Goal: Information Seeking & Learning: Learn about a topic

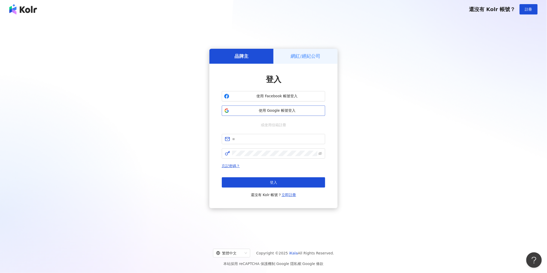
click at [268, 108] on span "使用 Google 帳號登入" at bounding box center [276, 110] width 91 height 5
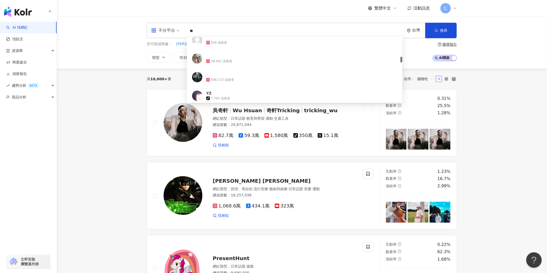
scroll to position [229, 0]
type input "*"
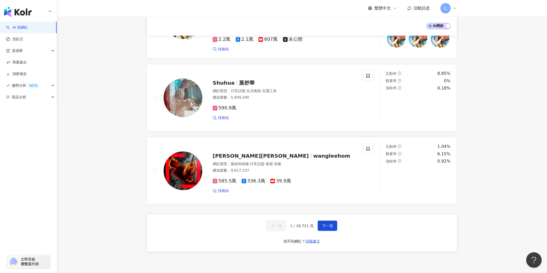
scroll to position [775, 0]
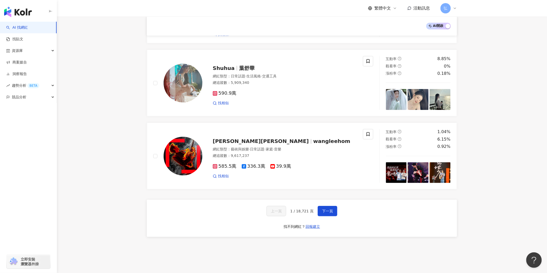
type input "*"
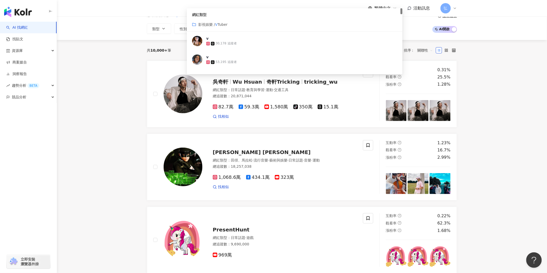
scroll to position [0, 0]
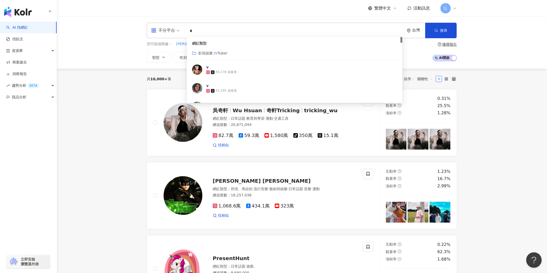
click at [201, 43] on div "網紅類型" at bounding box center [294, 43] width 205 height 5
click at [113, 67] on div "不分平台 * 台灣 搜尋 customizedTag 94699beb-86cd-41dd-bbd1-9750c2f9f9c3 網紅類型 影視娛樂 / V T…" at bounding box center [302, 43] width 490 height 52
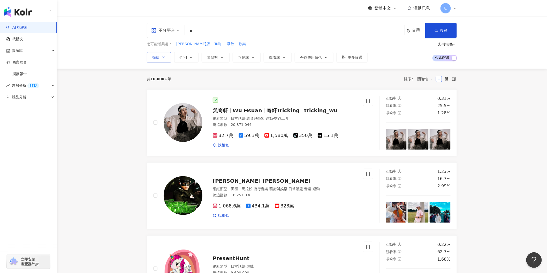
click at [163, 58] on icon "button" at bounding box center [163, 57] width 4 height 4
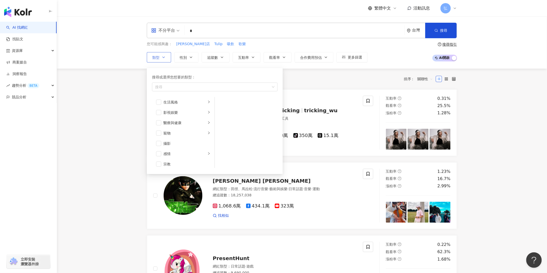
scroll to position [143, 0]
click at [172, 143] on div "促購導購" at bounding box center [186, 146] width 47 height 6
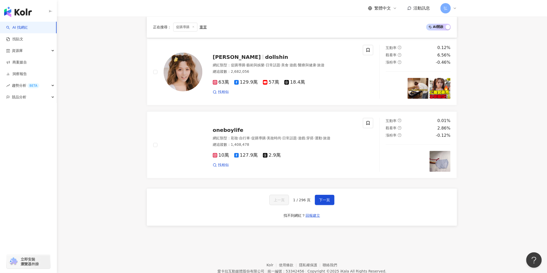
scroll to position [832, 0]
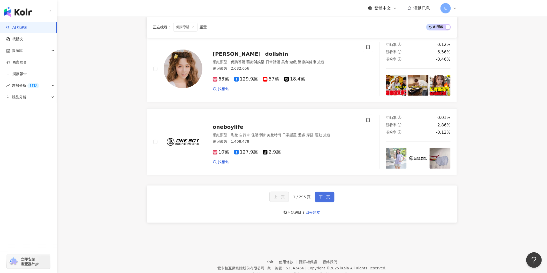
click at [321, 192] on button "下一頁" at bounding box center [325, 197] width 20 height 10
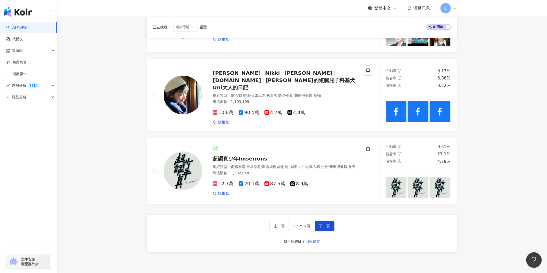
scroll to position [830, 0]
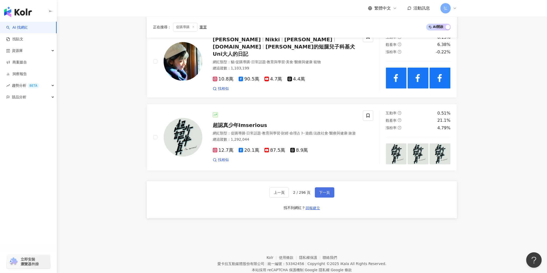
click at [326, 191] on span "下一頁" at bounding box center [324, 193] width 11 height 4
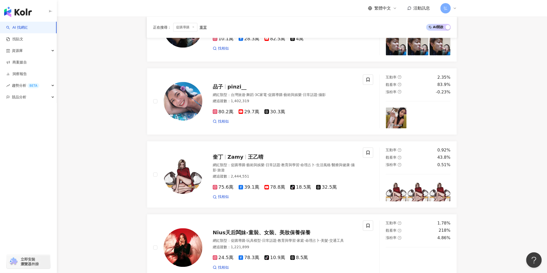
scroll to position [829, 0]
